Goal: Transaction & Acquisition: Purchase product/service

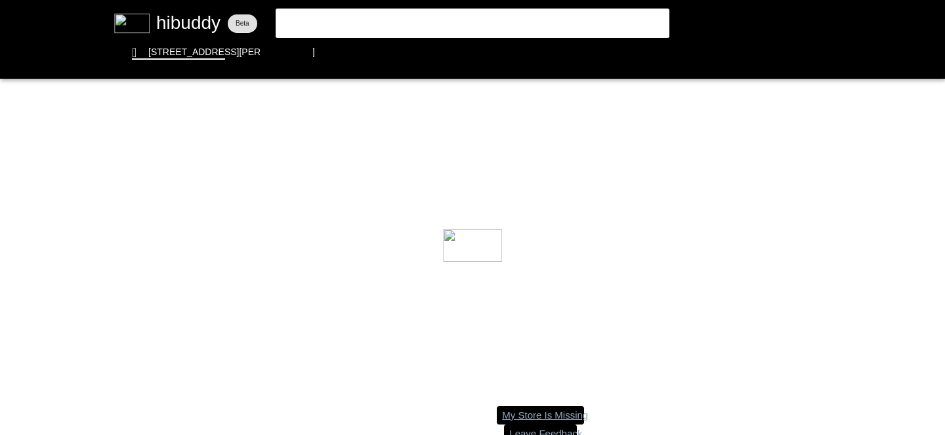
click at [402, 22] on flt-glass-pane at bounding box center [472, 217] width 945 height 435
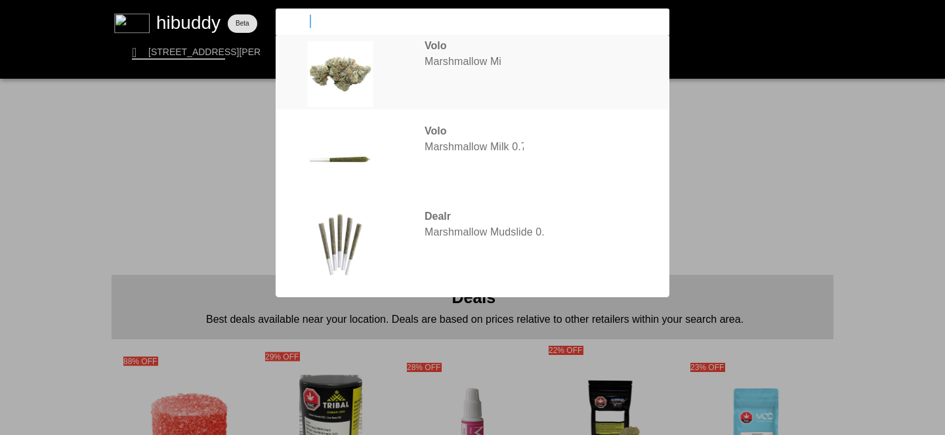
type input "[PERSON_NAME]"
click at [501, 61] on flt-glass-pane at bounding box center [472, 217] width 945 height 435
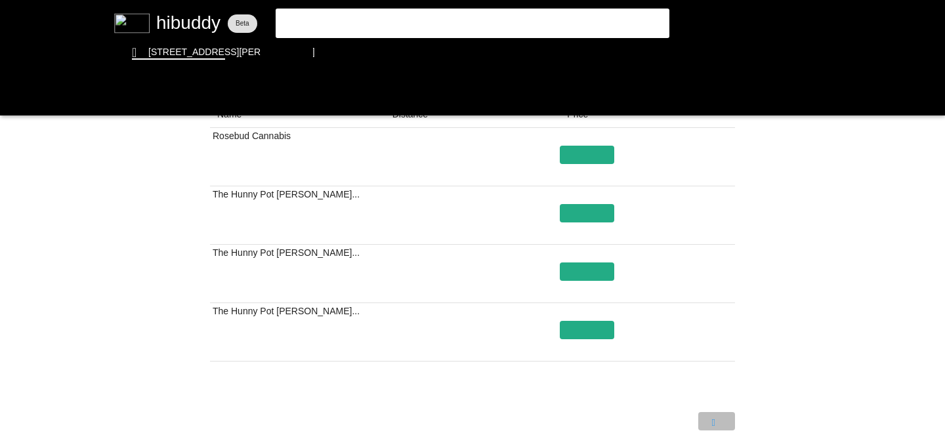
click at [707, 421] on flt-glass-pane at bounding box center [472, 217] width 945 height 435
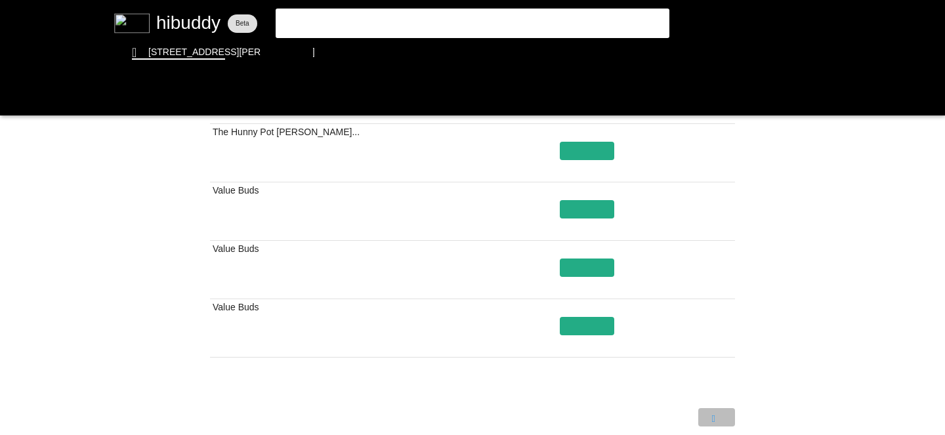
click at [720, 421] on flt-glass-pane at bounding box center [472, 217] width 945 height 435
